Goal: Task Accomplishment & Management: Complete application form

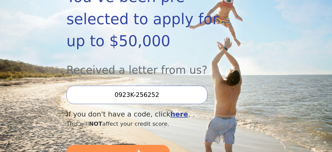
scroll to position [116, 0]
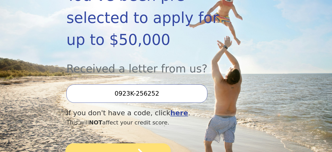
click at [127, 144] on icon "submit" at bounding box center [134, 155] width 23 height 23
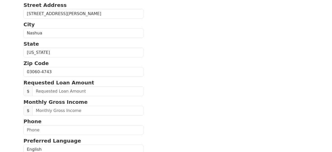
scroll to position [161, 0]
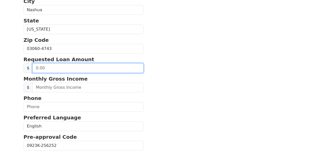
click at [61, 65] on input "text" at bounding box center [87, 68] width 111 height 10
type input "35,000.00"
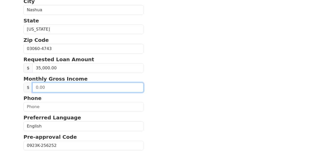
click at [50, 88] on input "text" at bounding box center [87, 88] width 111 height 10
type input "6,485.00"
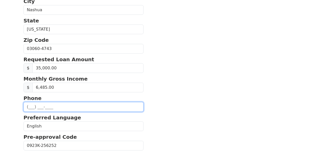
click at [45, 105] on input "text" at bounding box center [83, 107] width 120 height 10
type input "[PHONE_NUMBER]"
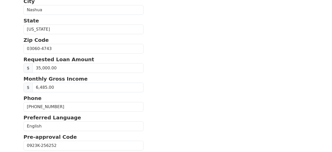
type input "[PERSON_NAME][EMAIL_ADDRESS][DOMAIN_NAME]"
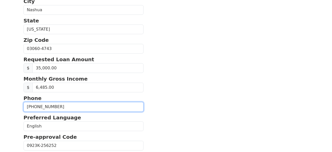
type input "[PHONE_NUMBER]"
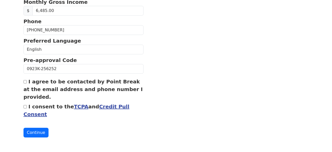
click at [24, 81] on input "I agree to be contacted by Point Break at the email address and phone number I …" at bounding box center [24, 81] width 3 height 3
checkbox input "true"
click at [24, 107] on input "I consent to the TCPA and Credit Pull Consent" at bounding box center [24, 106] width 3 height 3
checkbox input "true"
click at [35, 134] on button "Continue" at bounding box center [35, 133] width 25 height 10
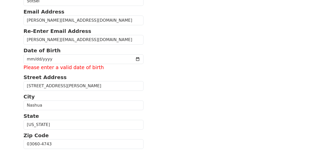
scroll to position [71, 0]
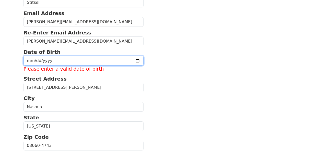
click at [58, 61] on input "date" at bounding box center [83, 61] width 120 height 10
type input "[DATE]"
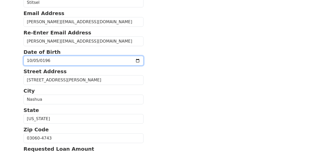
scroll to position [237, 0]
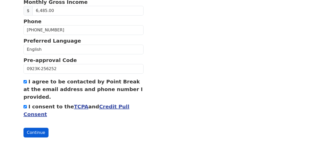
click at [36, 133] on button "Continue" at bounding box center [35, 133] width 25 height 10
